Goal: Task Accomplishment & Management: Manage account settings

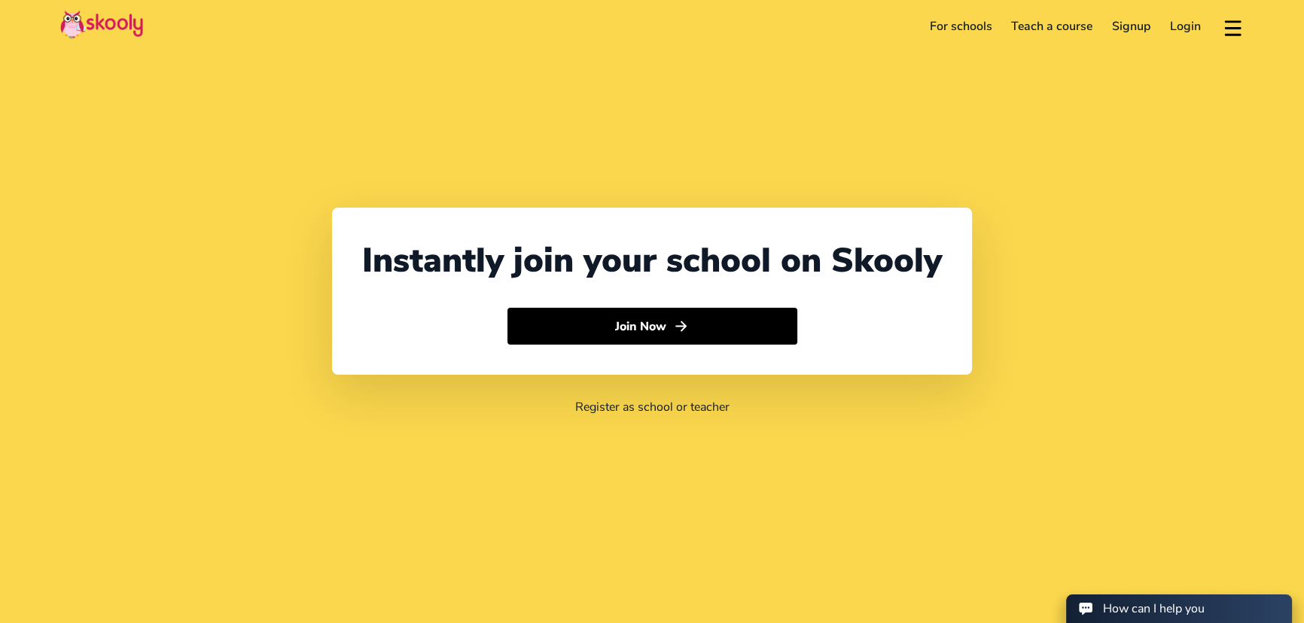
select select "971"
select select "[GEOGRAPHIC_DATA]"
select select "[GEOGRAPHIC_DATA]/[GEOGRAPHIC_DATA]"
click at [1169, 32] on link "Login" at bounding box center [1185, 26] width 50 height 24
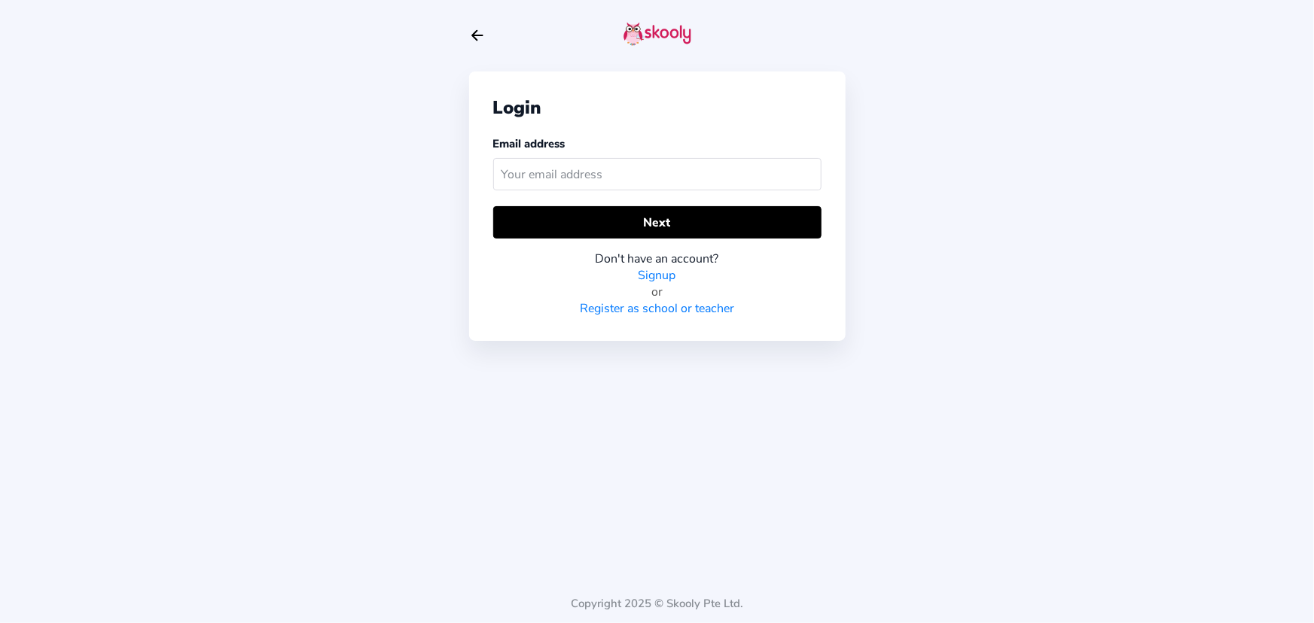
drag, startPoint x: 545, startPoint y: 186, endPoint x: 551, endPoint y: 180, distance: 8.5
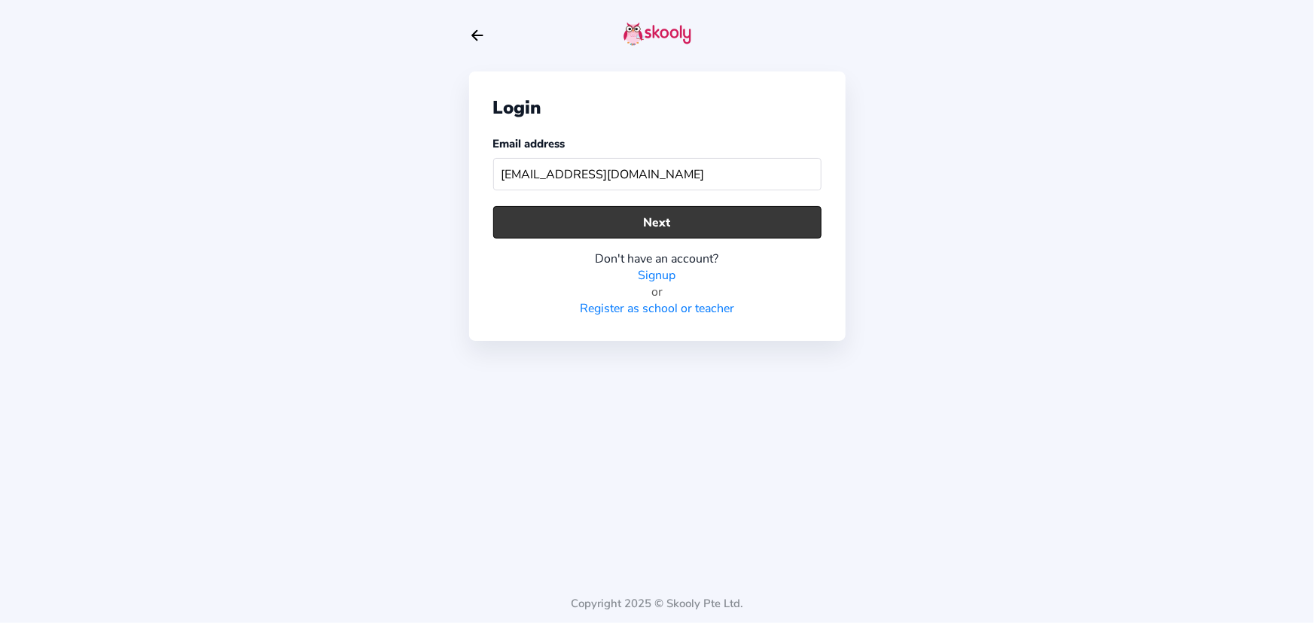
type input "[EMAIL_ADDRESS][DOMAIN_NAME]"
click at [672, 227] on button "Next" at bounding box center [657, 222] width 328 height 32
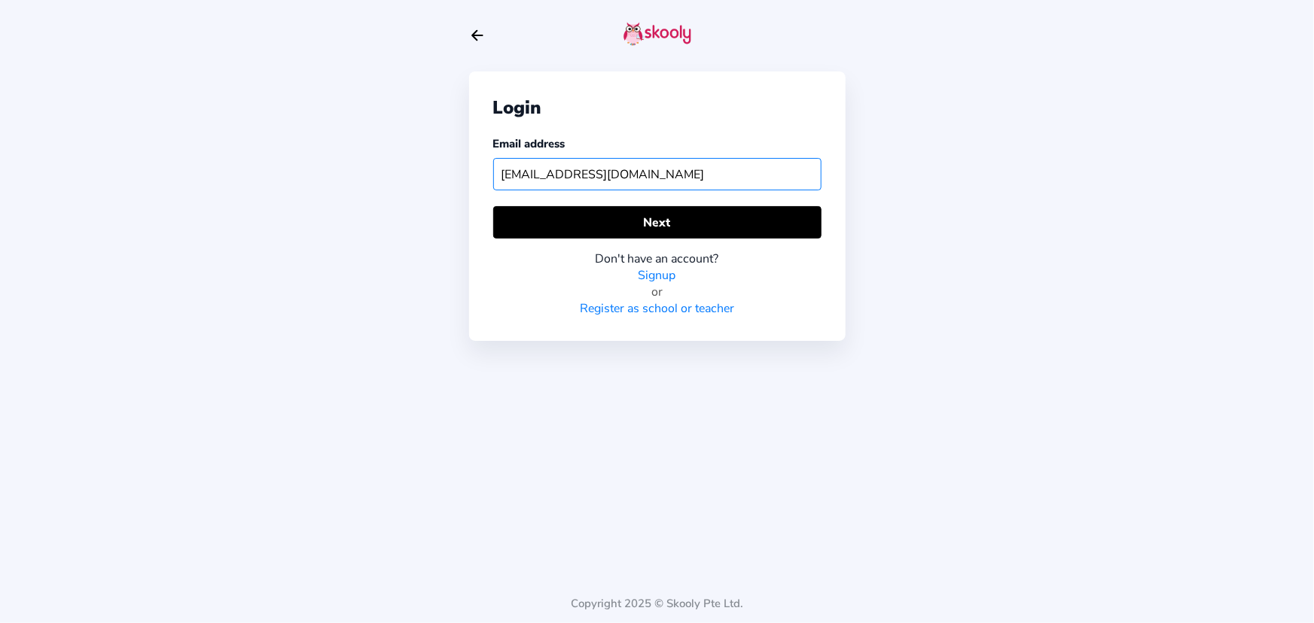
click at [642, 176] on input "[EMAIL_ADDRESS][DOMAIN_NAME]" at bounding box center [657, 174] width 328 height 32
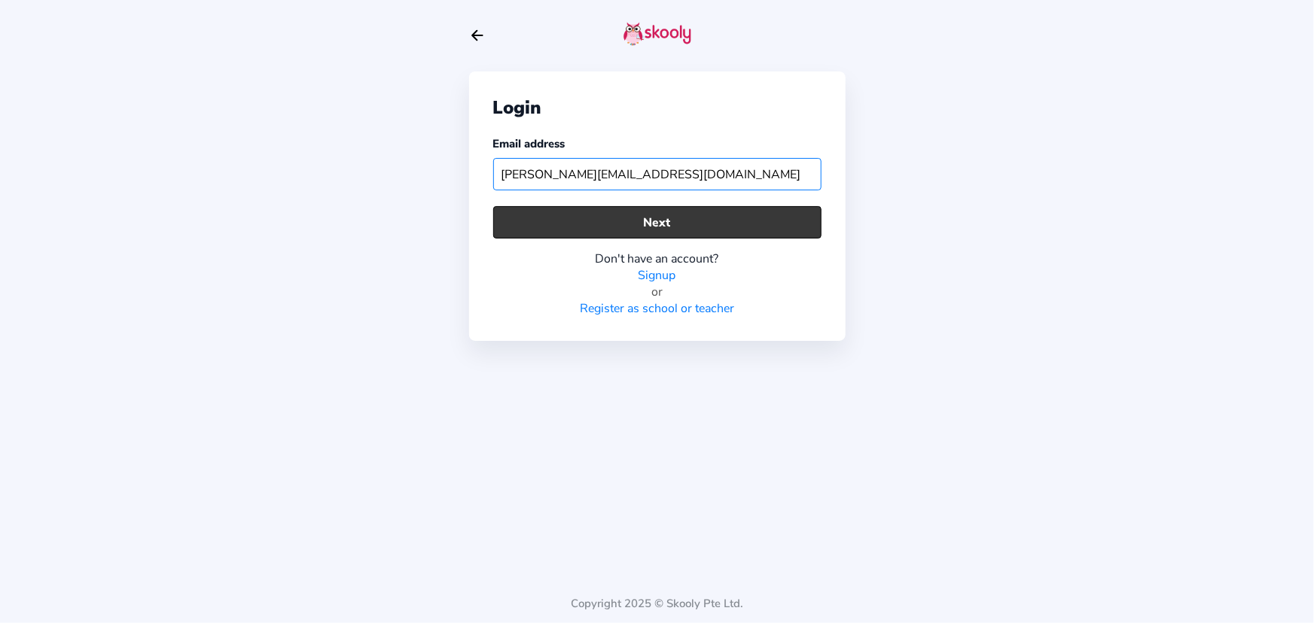
type input "[PERSON_NAME][EMAIL_ADDRESS][DOMAIN_NAME]"
click at [666, 223] on button "Next" at bounding box center [657, 222] width 328 height 32
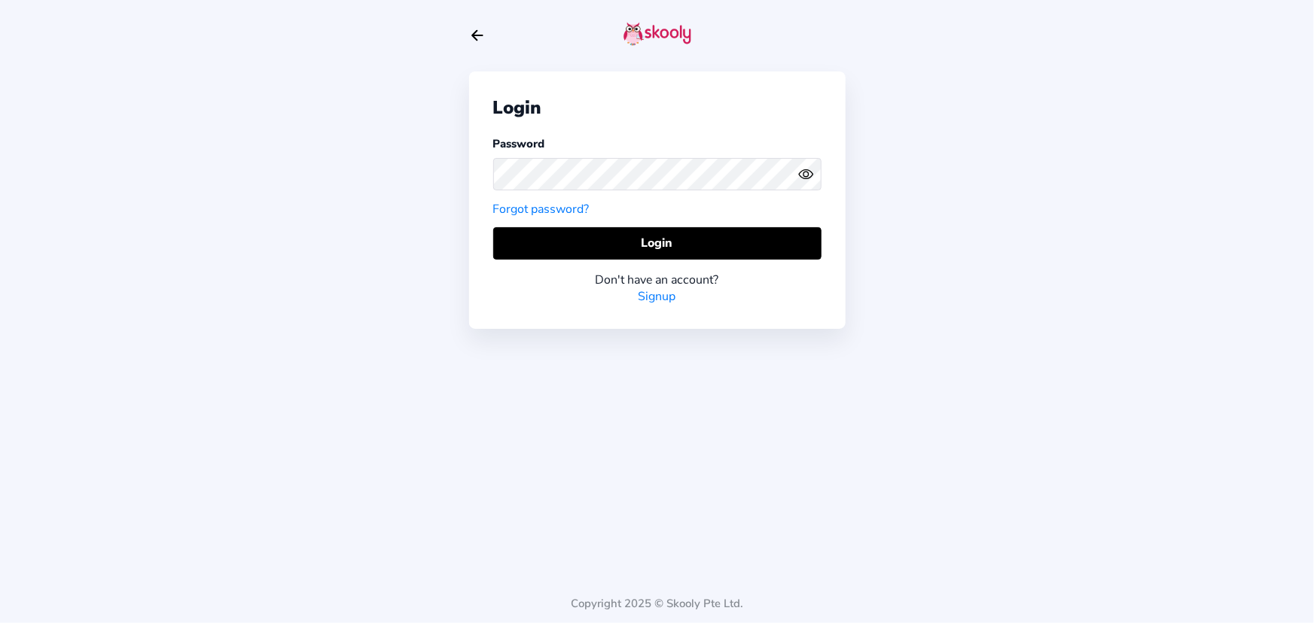
click at [808, 173] on circle "eye outline" at bounding box center [805, 174] width 5 height 5
click at [808, 173] on icon "eye off outline" at bounding box center [806, 175] width 6 height 6
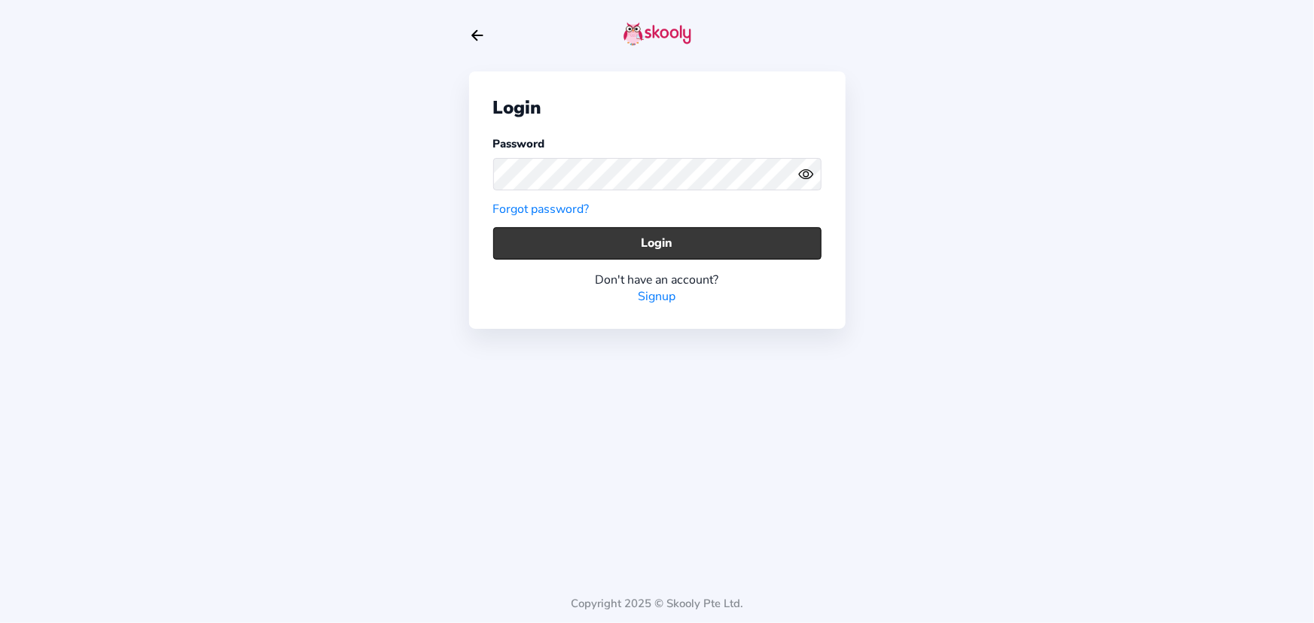
click at [785, 234] on button "Login" at bounding box center [657, 243] width 328 height 32
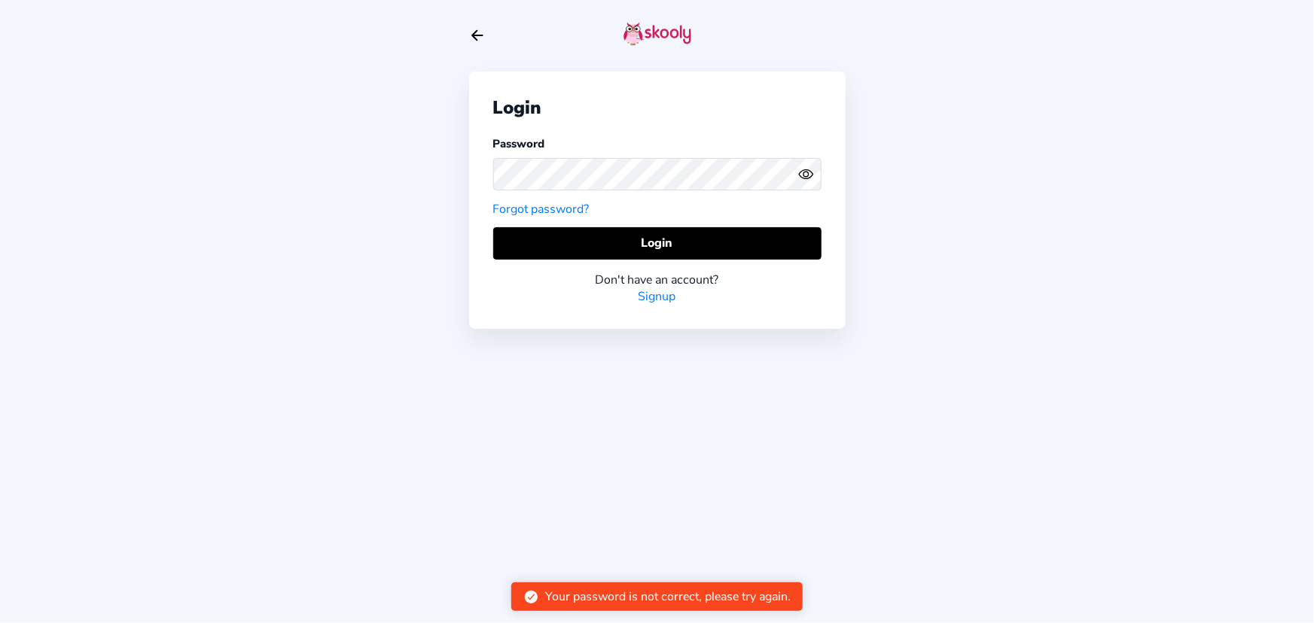
click at [808, 177] on icon "Eye" at bounding box center [806, 174] width 16 height 16
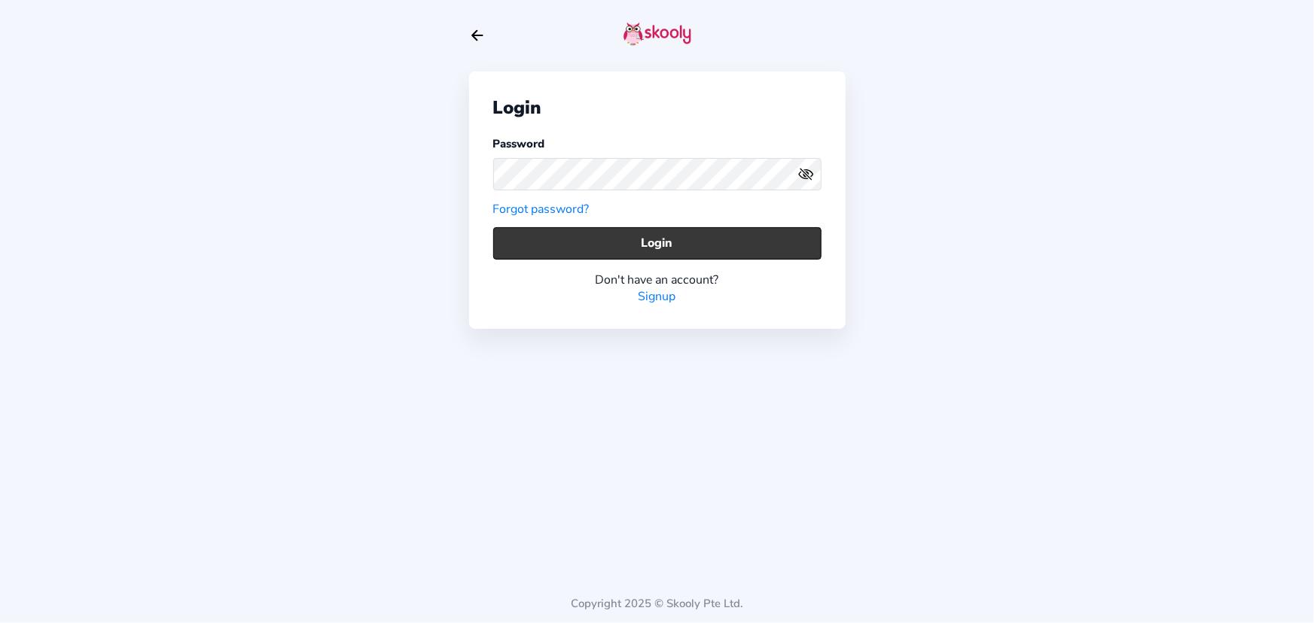
click at [716, 244] on button "Login" at bounding box center [657, 243] width 328 height 32
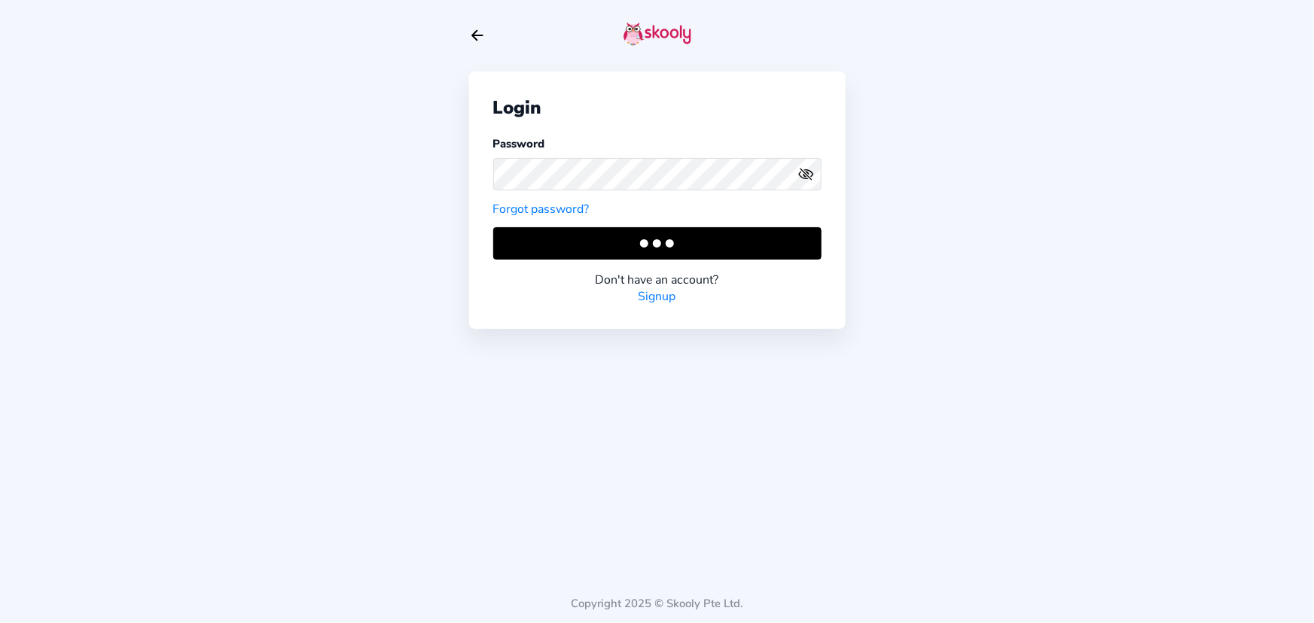
click at [809, 178] on icon "eye off outline" at bounding box center [806, 175] width 14 height 12
